Goal: Find specific page/section: Find specific page/section

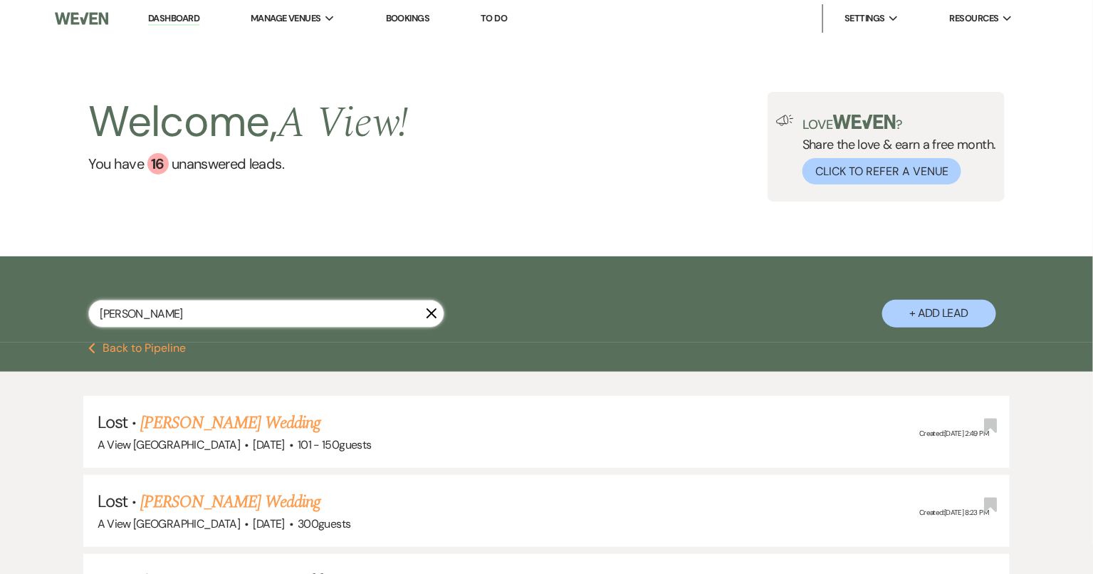
click at [169, 308] on input "[PERSON_NAME]" at bounding box center [266, 314] width 356 height 28
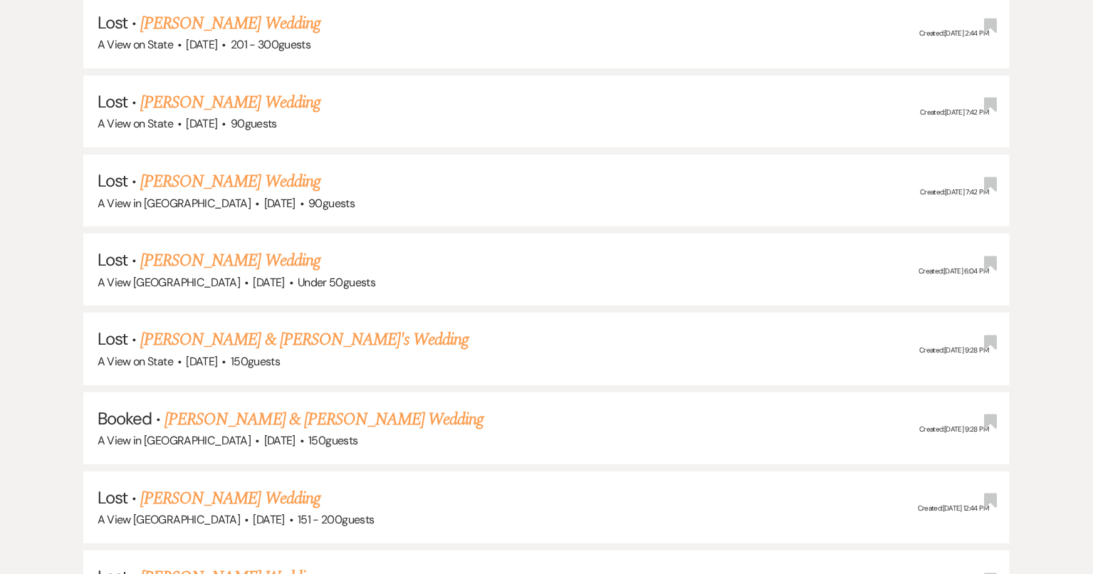
scroll to position [2530, 0]
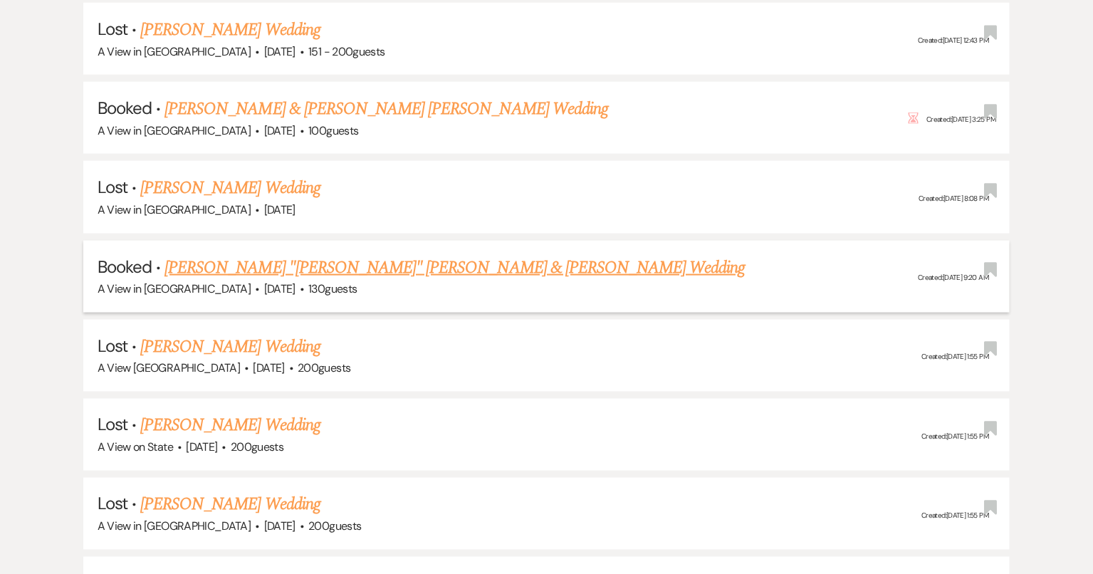
type input "[PERSON_NAME]"
click at [375, 255] on link "[PERSON_NAME] "[PERSON_NAME]" [PERSON_NAME] & [PERSON_NAME] Wedding" at bounding box center [454, 268] width 581 height 26
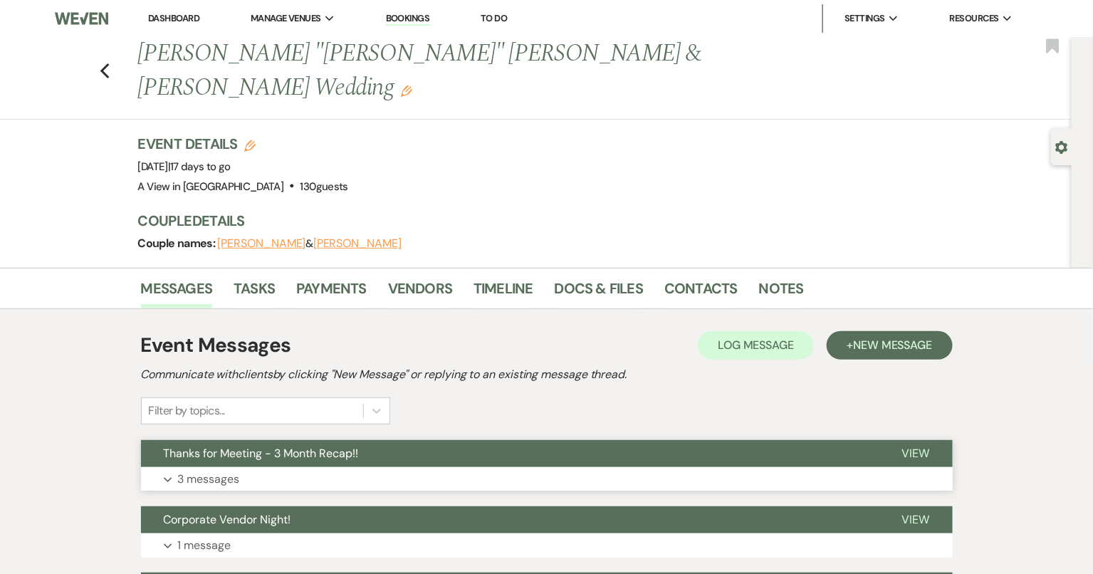
click at [302, 440] on button "Thanks for Meeting - 3 Month Recap!!" at bounding box center [510, 453] width 738 height 27
